Goal: Transaction & Acquisition: Download file/media

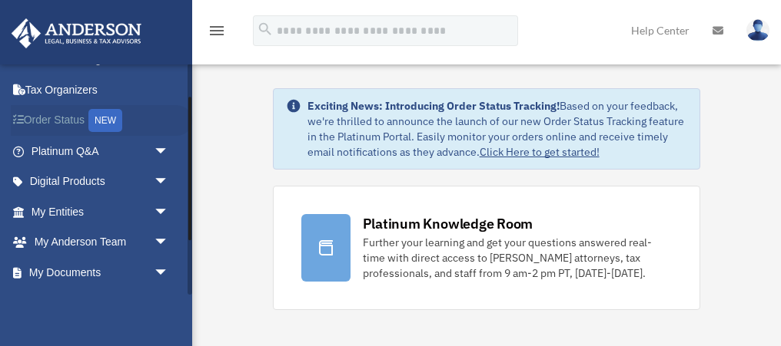
scroll to position [58, 0]
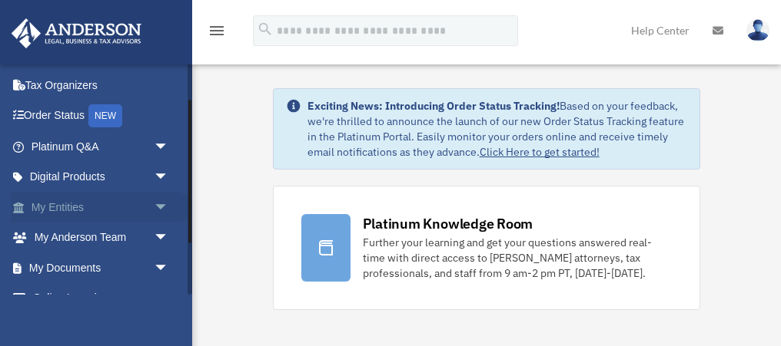
click at [157, 207] on span "arrow_drop_down" at bounding box center [169, 207] width 31 height 31
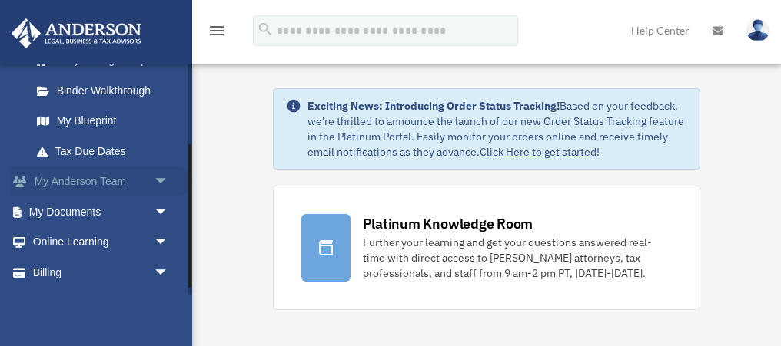
scroll to position [298, 0]
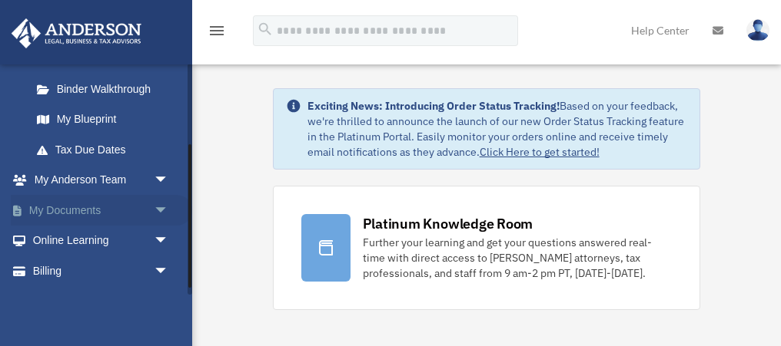
click at [157, 211] on span "arrow_drop_down" at bounding box center [169, 210] width 31 height 31
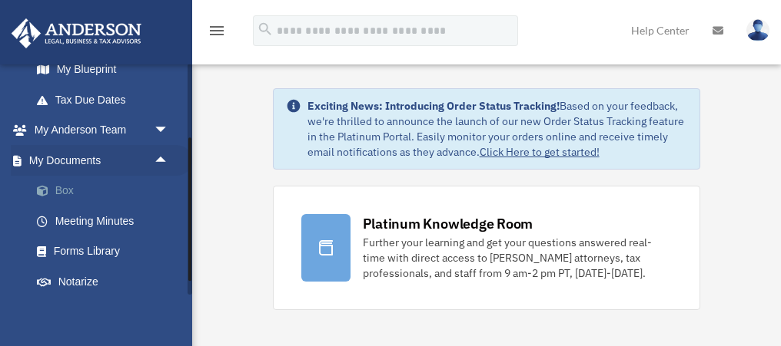
scroll to position [347, 0]
click at [67, 197] on link "Box" at bounding box center [107, 192] width 171 height 31
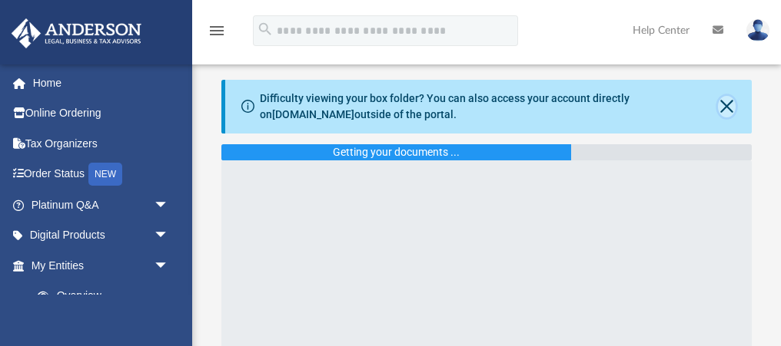
click at [727, 100] on button "Close" at bounding box center [727, 107] width 18 height 22
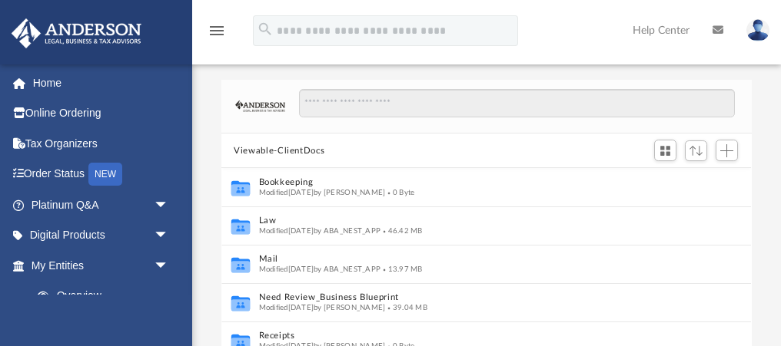
scroll to position [349, 529]
click at [693, 150] on span "Sort" at bounding box center [695, 151] width 13 height 10
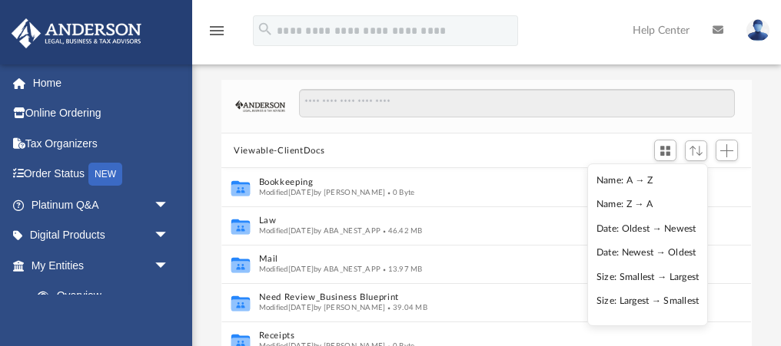
click at [626, 249] on li "Date: Newest → Oldest" at bounding box center [647, 253] width 103 height 16
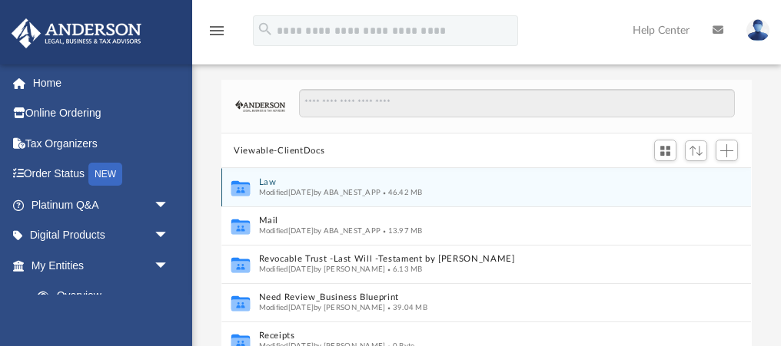
click at [343, 197] on div "Modified [DATE] by ABA_NEST_APP 46.42 MB" at bounding box center [476, 193] width 434 height 10
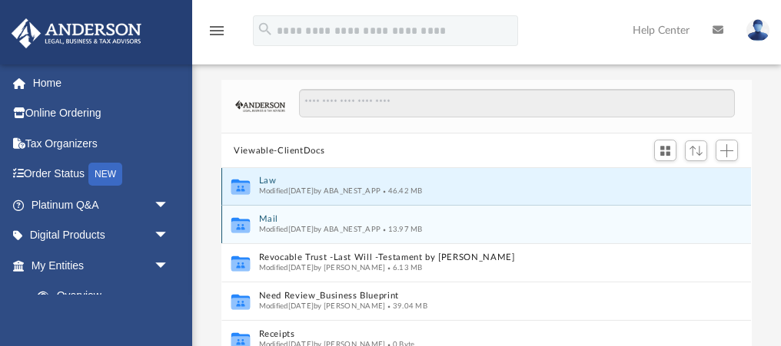
scroll to position [0, 0]
click at [328, 223] on button "Mail" at bounding box center [476, 222] width 434 height 10
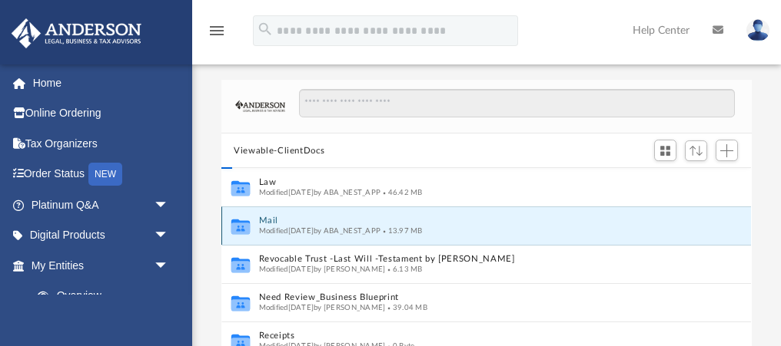
click at [328, 223] on button "Mail" at bounding box center [476, 222] width 434 height 10
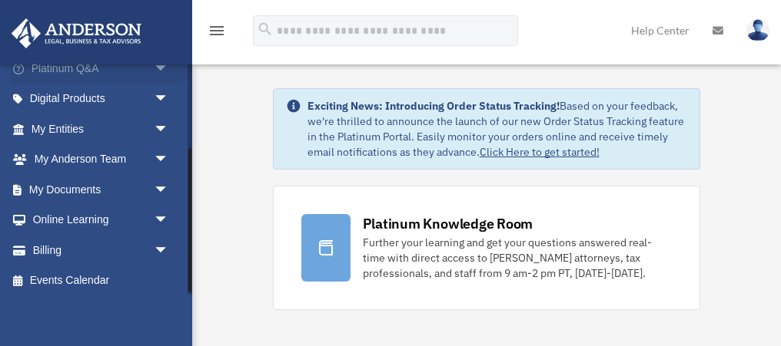
scroll to position [141, 0]
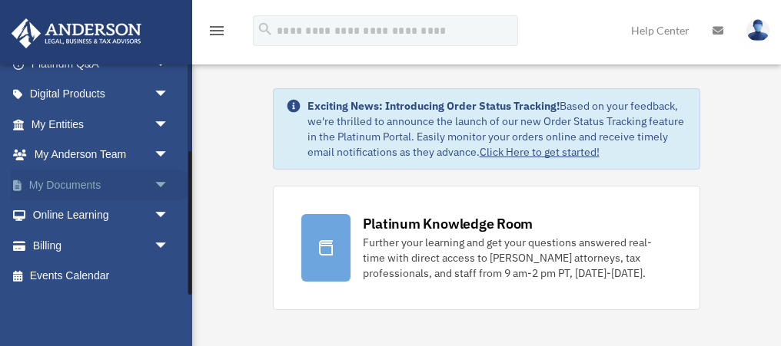
click at [158, 179] on span "arrow_drop_down" at bounding box center [169, 185] width 31 height 31
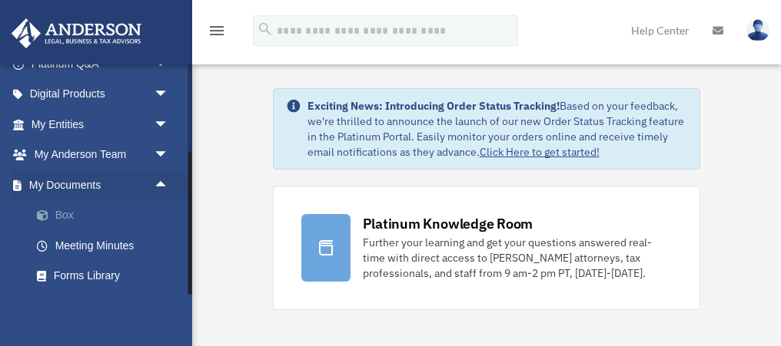
click at [62, 210] on link "Box" at bounding box center [107, 216] width 171 height 31
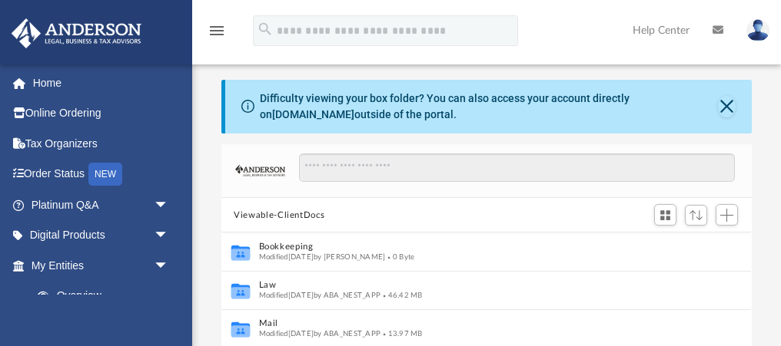
scroll to position [349, 529]
click at [721, 103] on button "Close" at bounding box center [727, 107] width 18 height 22
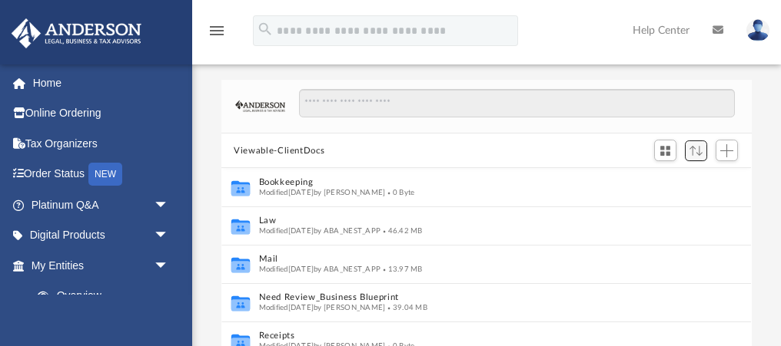
click at [695, 147] on span "Sort" at bounding box center [695, 151] width 13 height 10
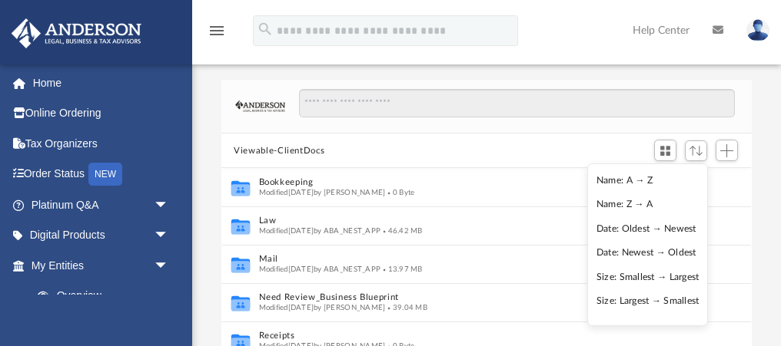
click at [620, 249] on li "Date: Newest → Oldest" at bounding box center [647, 253] width 103 height 16
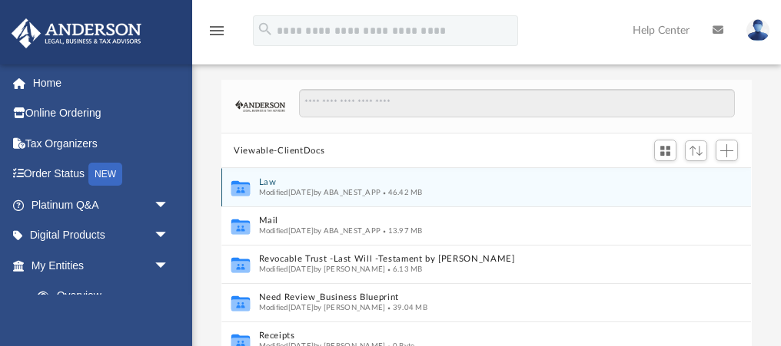
click at [266, 181] on button "Law" at bounding box center [476, 183] width 434 height 10
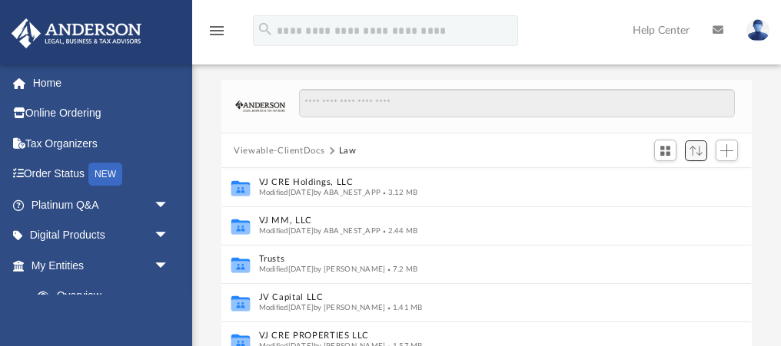
click at [692, 151] on span "Sort" at bounding box center [695, 151] width 13 height 10
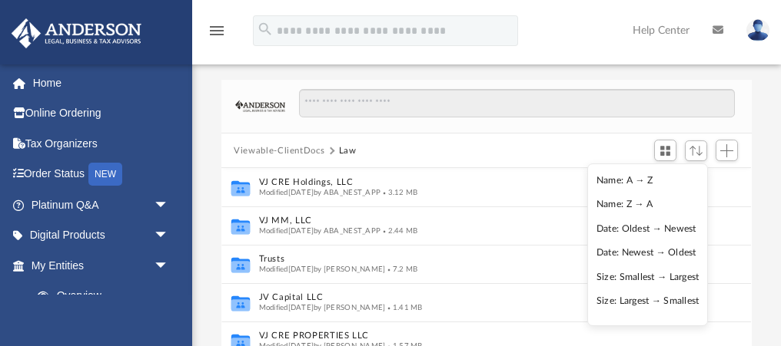
click at [612, 250] on li "Date: Newest → Oldest" at bounding box center [647, 253] width 103 height 16
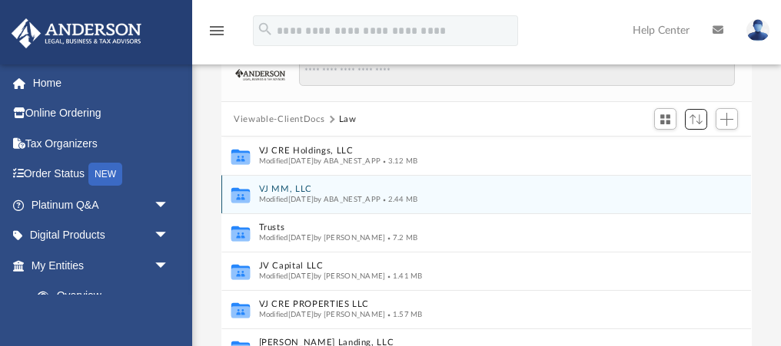
scroll to position [14, 0]
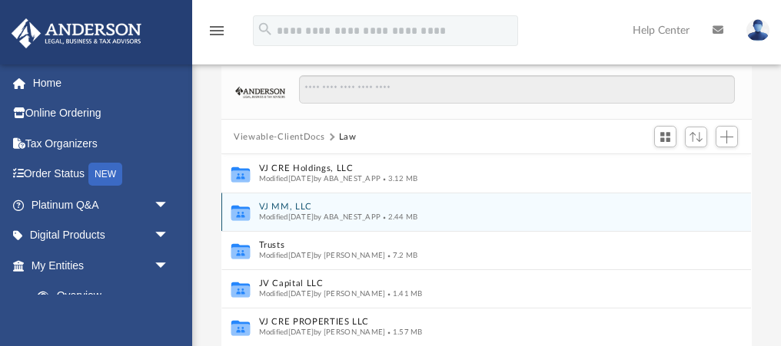
click at [281, 204] on button "VJ MM, LLC" at bounding box center [476, 208] width 434 height 10
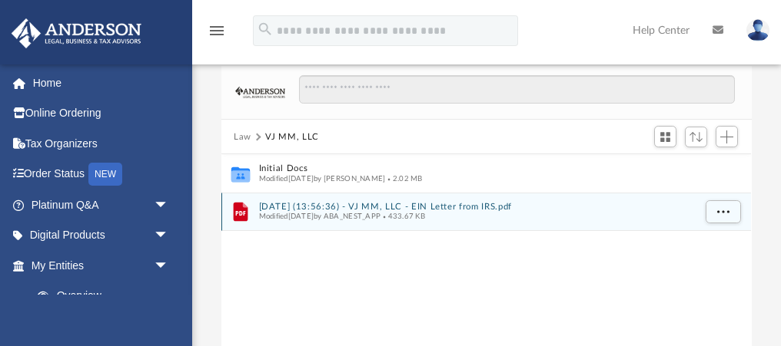
click at [428, 204] on button "2025.08.19 (13:56:36) - VJ MM, LLC - EIN Letter from IRS.pdf" at bounding box center [476, 207] width 434 height 10
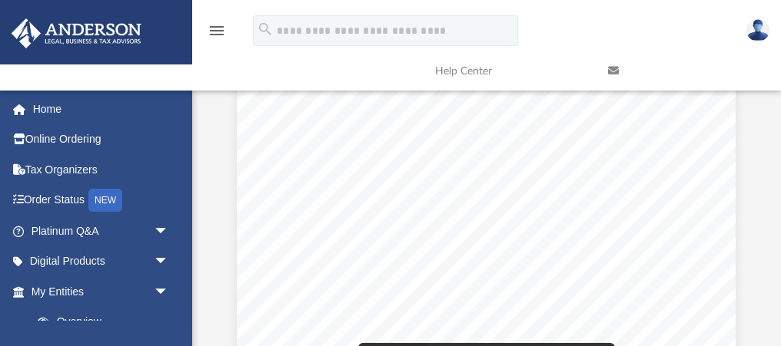
scroll to position [0, 0]
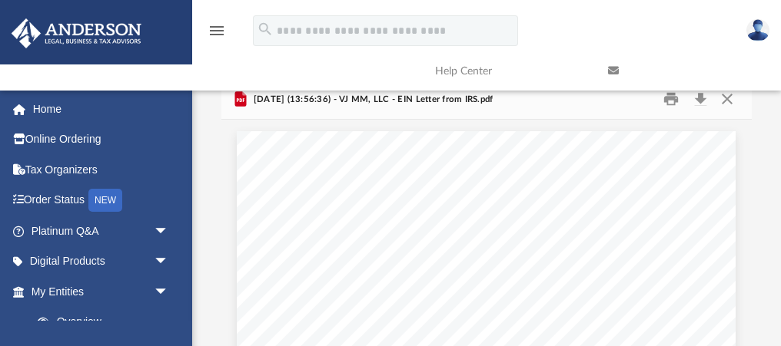
click at [701, 99] on link at bounding box center [682, 71] width 173 height 61
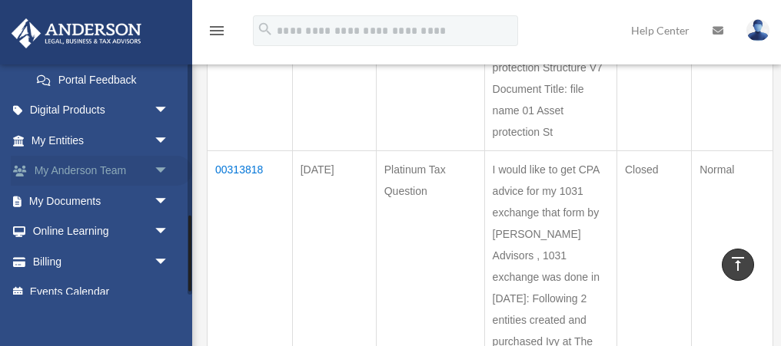
scroll to position [464, 0]
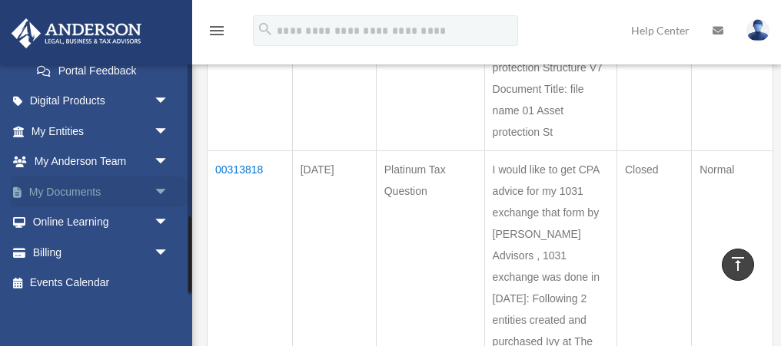
click at [160, 186] on span "arrow_drop_down" at bounding box center [169, 192] width 31 height 31
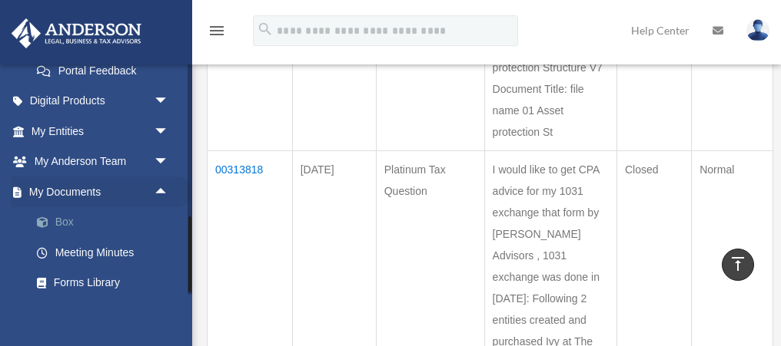
click at [53, 217] on span at bounding box center [50, 222] width 10 height 11
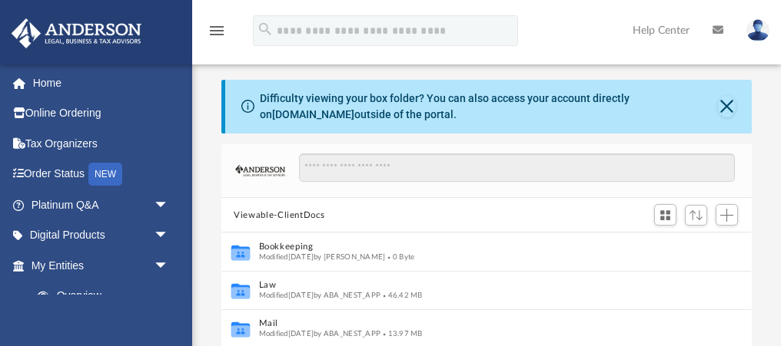
scroll to position [349, 529]
click at [729, 104] on button "Close" at bounding box center [727, 107] width 18 height 22
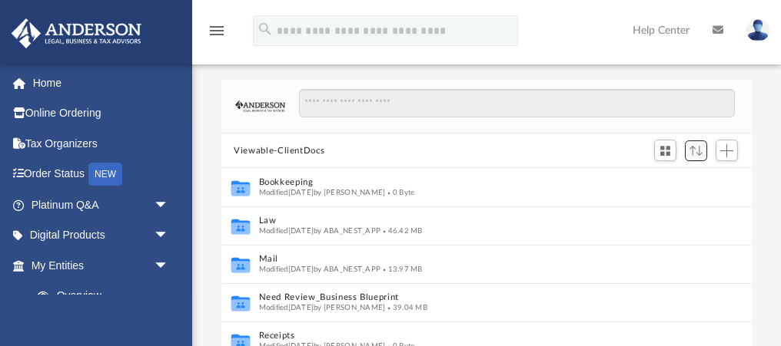
click at [697, 146] on span "Sort" at bounding box center [695, 151] width 13 height 10
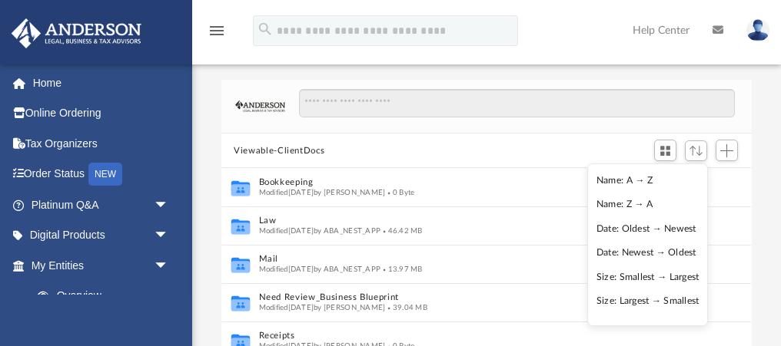
click at [622, 251] on li "Date: Newest → Oldest" at bounding box center [647, 253] width 103 height 16
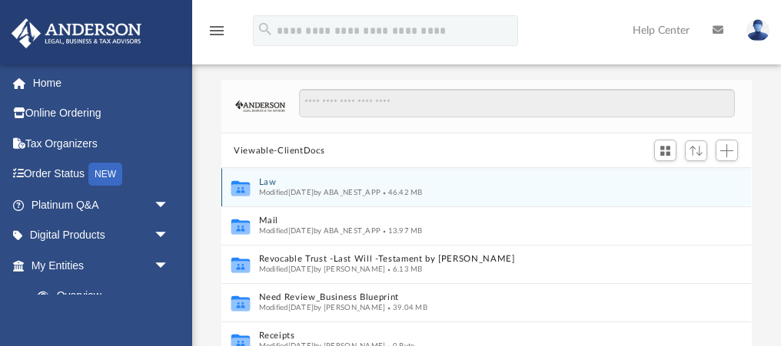
click at [267, 181] on button "Law" at bounding box center [476, 183] width 434 height 10
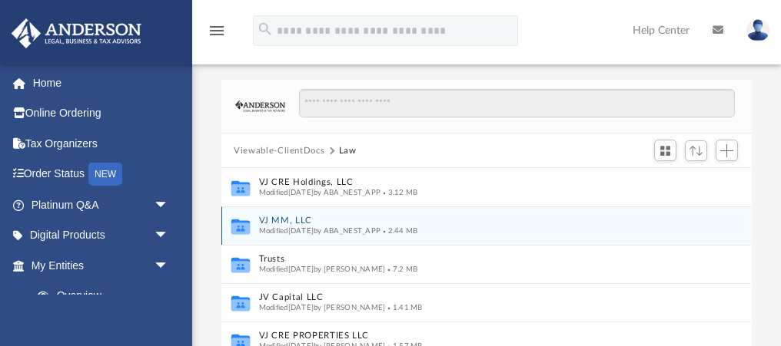
click at [280, 223] on button "VJ MM, LLC" at bounding box center [476, 222] width 434 height 10
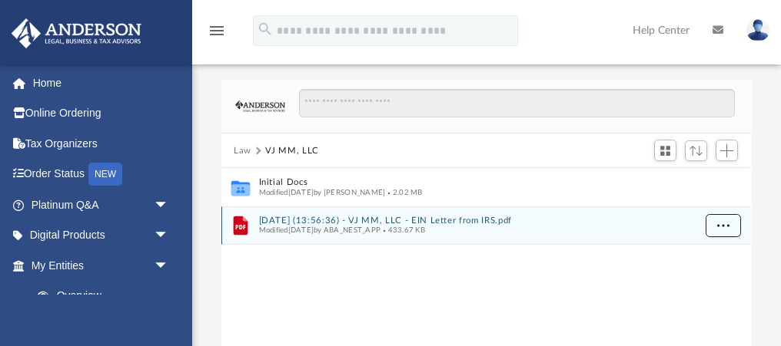
click at [721, 225] on span "More options" at bounding box center [723, 225] width 12 height 8
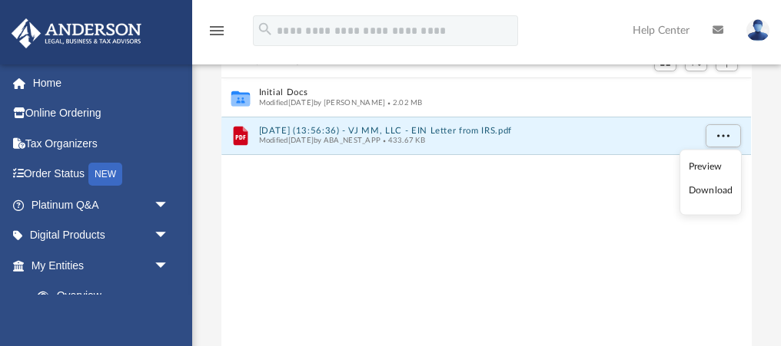
scroll to position [91, 0]
click at [699, 189] on li "Download" at bounding box center [710, 189] width 45 height 16
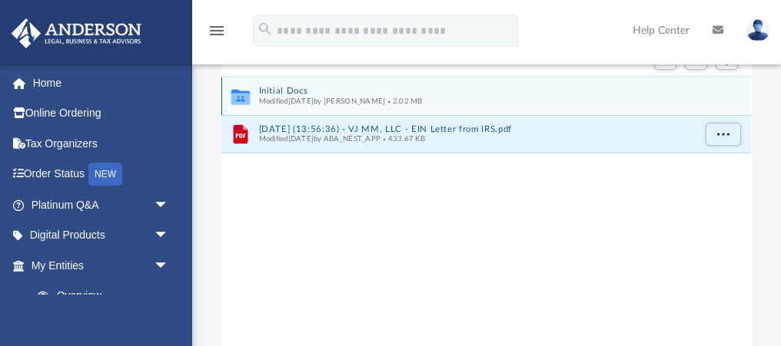
click at [293, 88] on button "Initial Docs" at bounding box center [476, 92] width 434 height 10
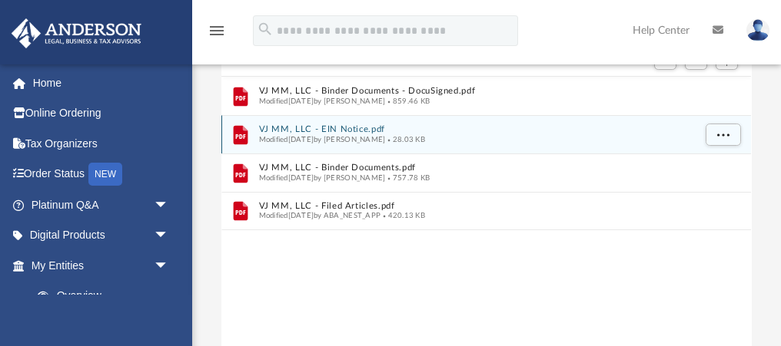
click at [299, 129] on button "VJ MM, LLC - EIN Notice.pdf" at bounding box center [476, 130] width 434 height 10
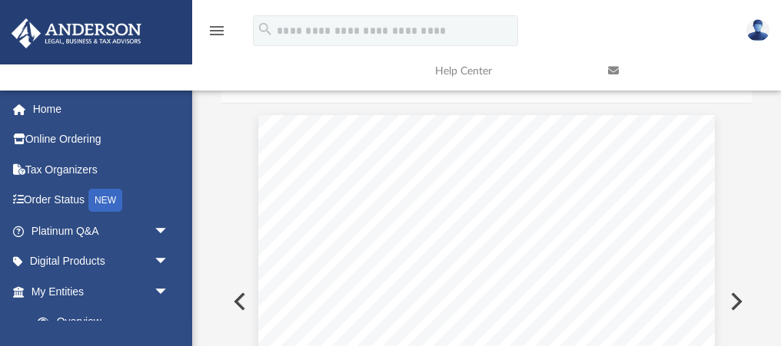
scroll to position [0, 0]
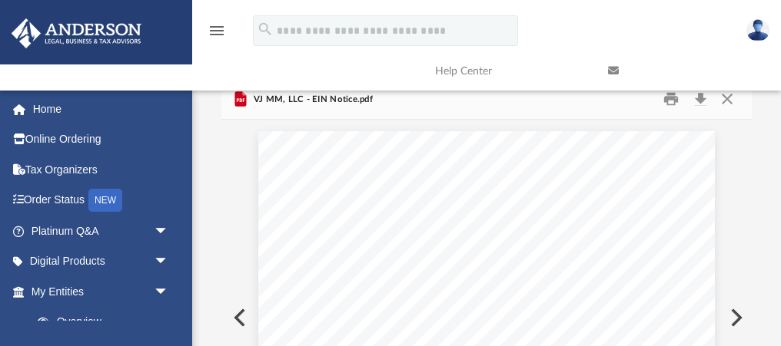
click at [724, 98] on link at bounding box center [682, 71] width 173 height 61
